Goal: Find specific page/section: Find specific page/section

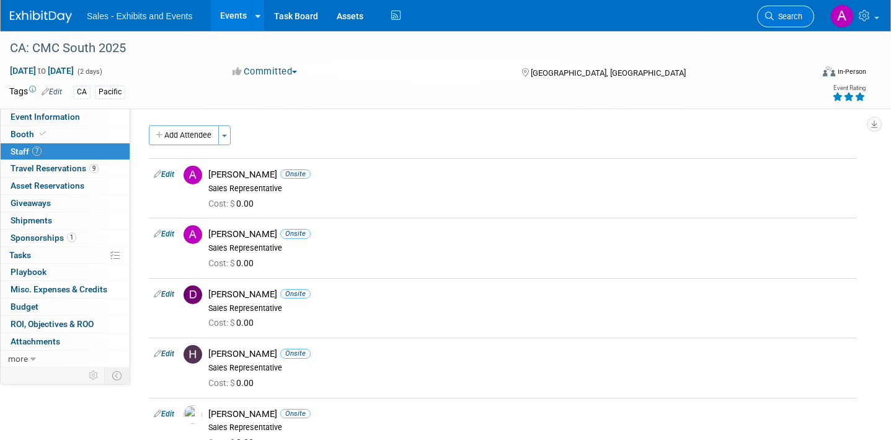
click at [795, 19] on span "Search" at bounding box center [788, 16] width 29 height 9
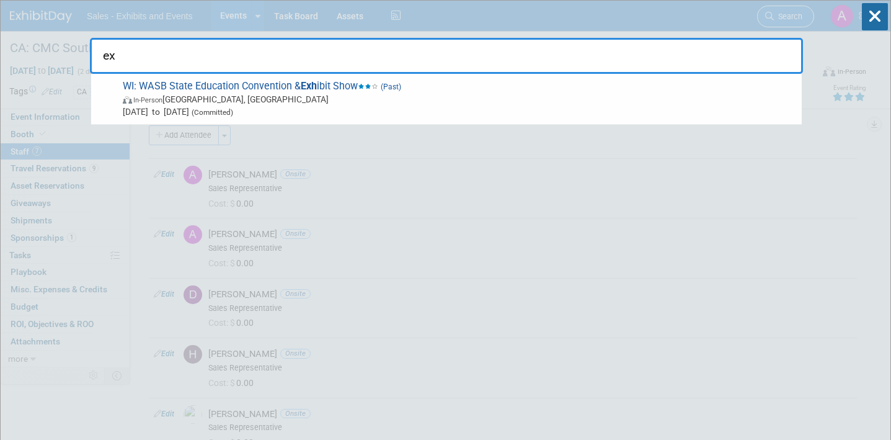
type input "e"
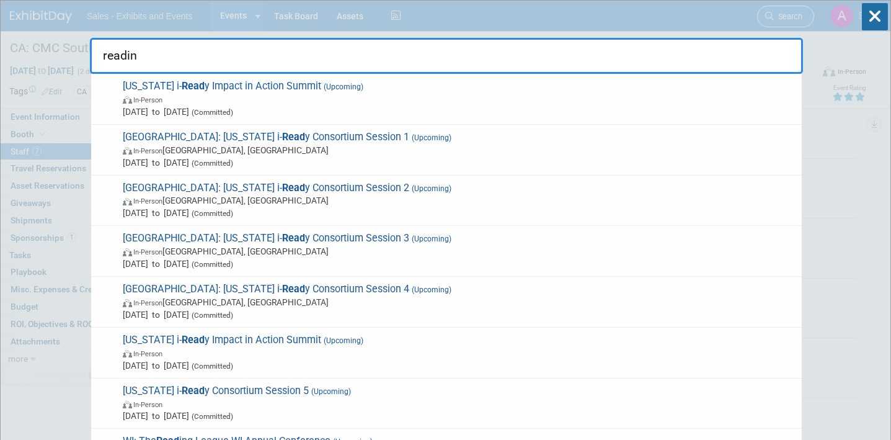
type input "reading"
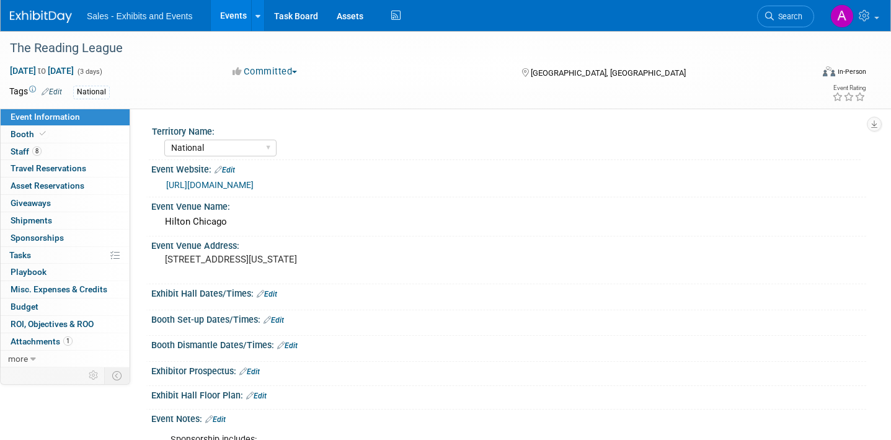
select select "National"
click at [45, 152] on link "8 Staff 8" at bounding box center [65, 151] width 129 height 17
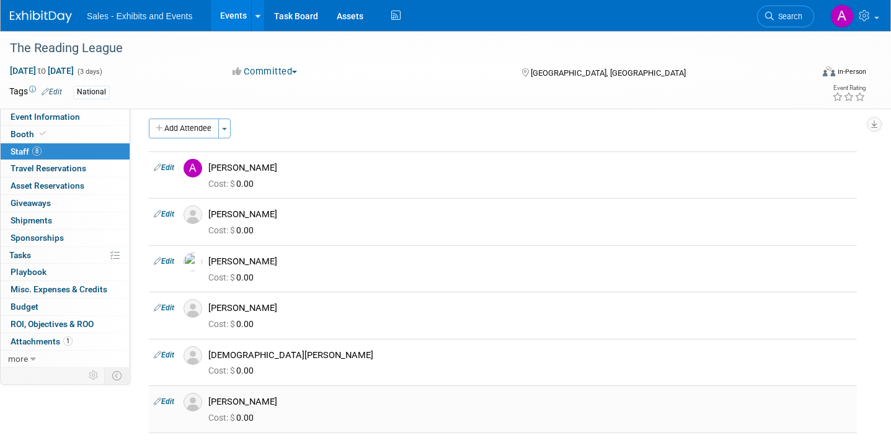
scroll to position [6, 0]
